Goal: Task Accomplishment & Management: Use online tool/utility

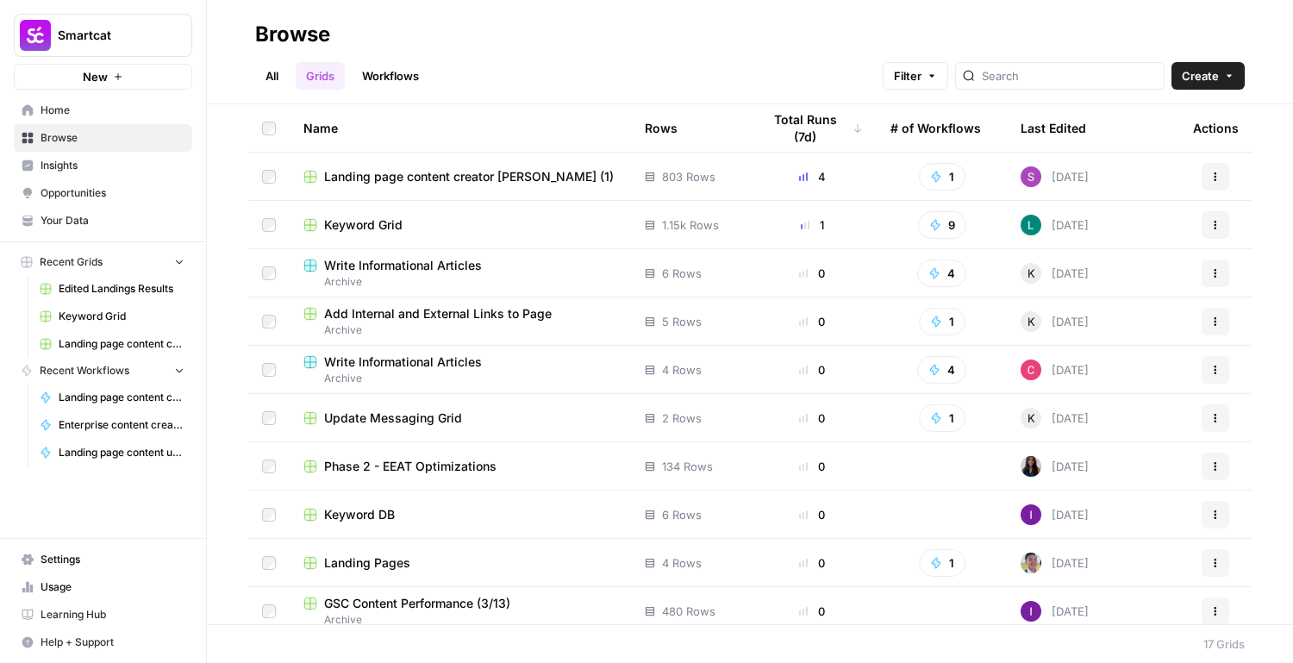
click at [423, 219] on div "Keyword Grid" at bounding box center [461, 224] width 314 height 17
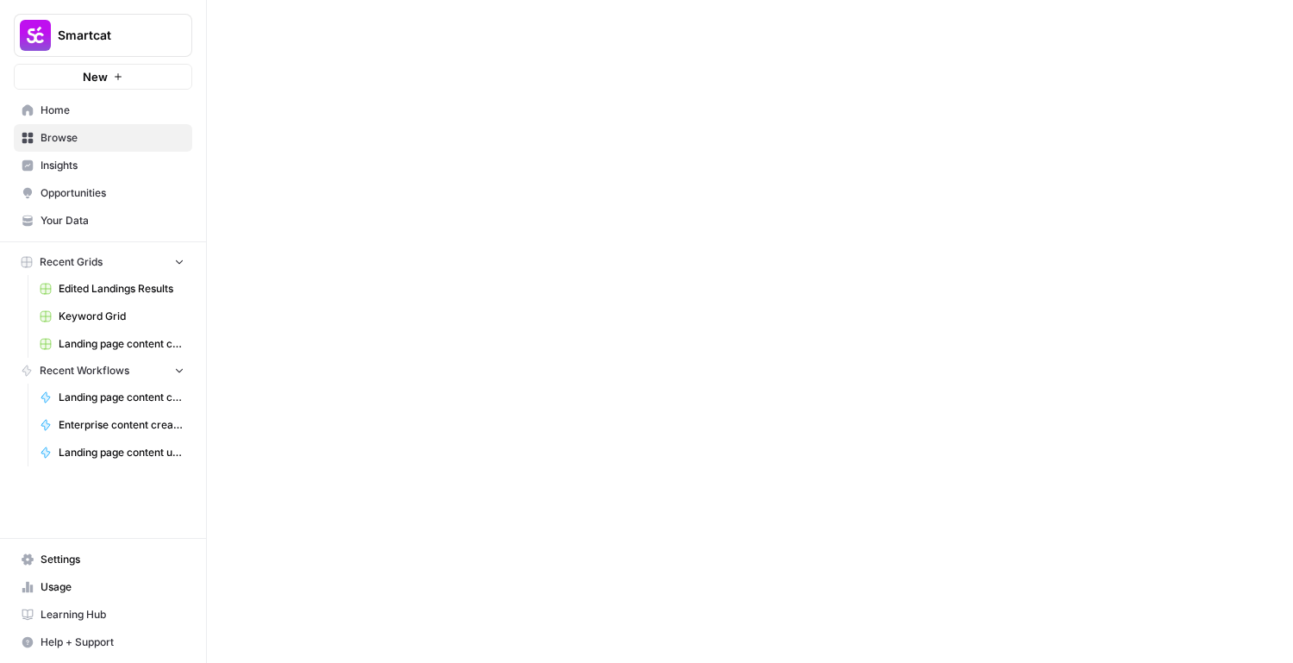
click at [423, 219] on div at bounding box center [750, 331] width 1086 height 663
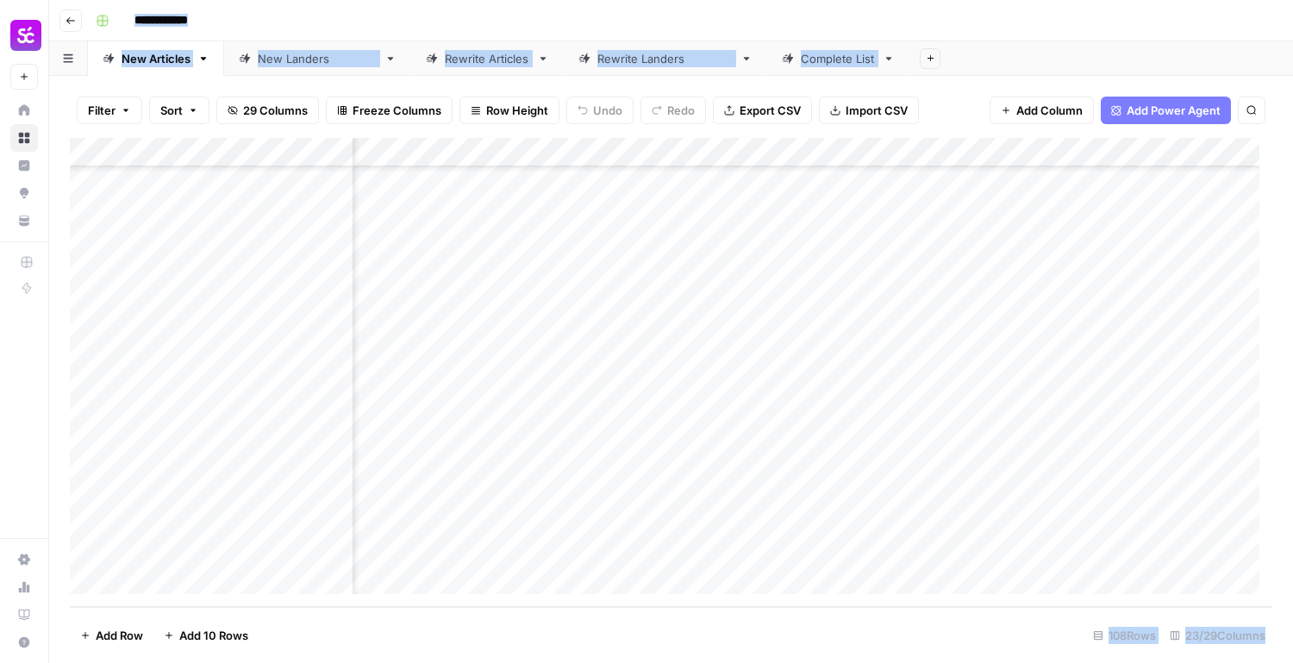
scroll to position [2764, 2263]
click at [590, 502] on div "Add Column" at bounding box center [671, 372] width 1203 height 469
click at [649, 494] on div "Add Column" at bounding box center [671, 372] width 1203 height 469
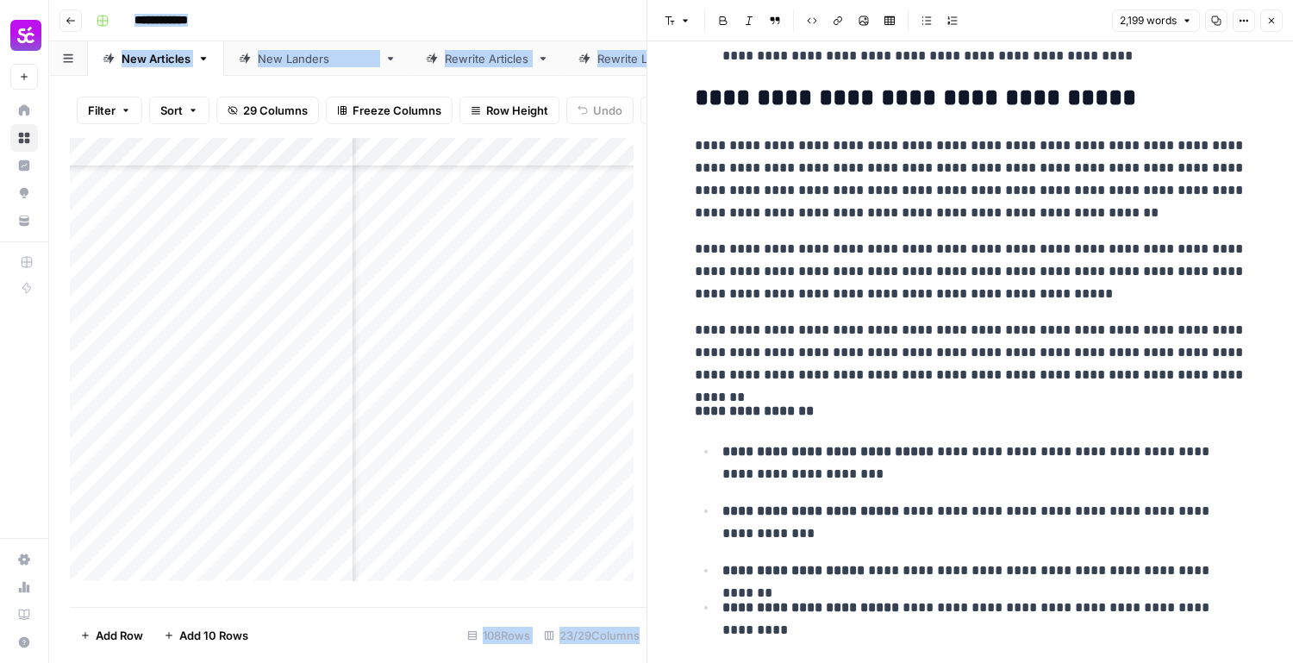
scroll to position [1055, 0]
click at [1218, 23] on icon "button" at bounding box center [1217, 21] width 10 height 10
